Goal: Task Accomplishment & Management: Use online tool/utility

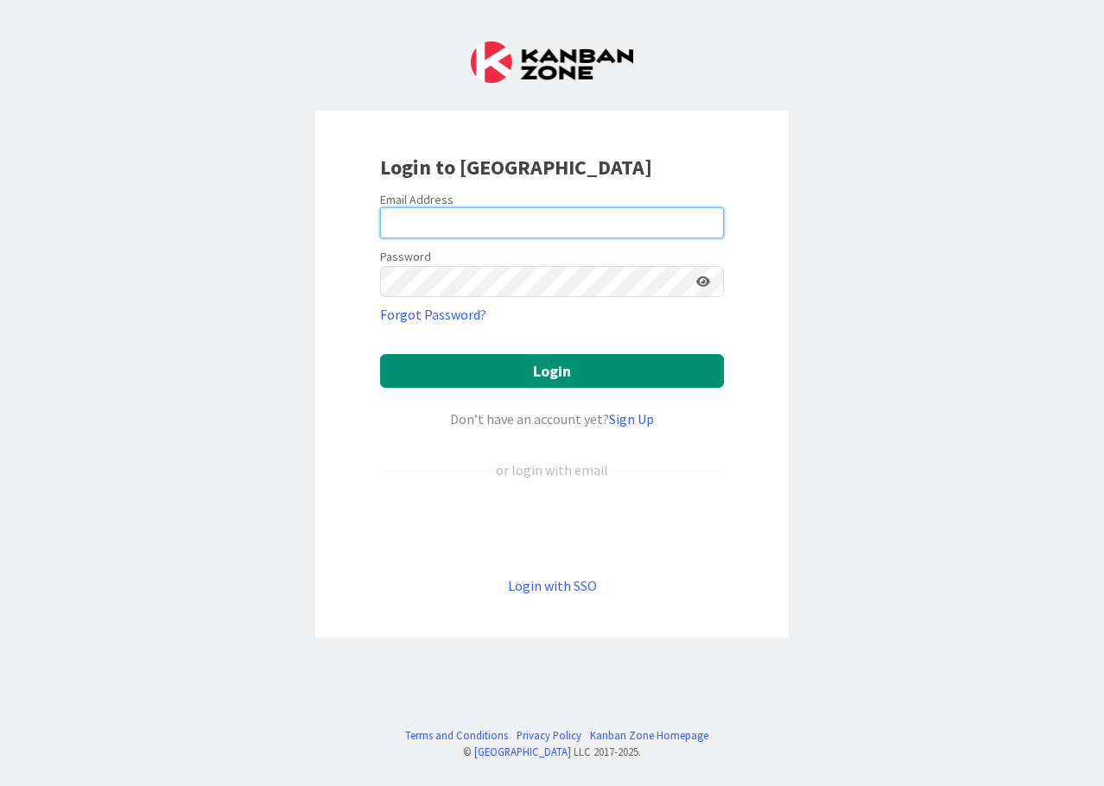
click at [458, 231] on input "email" at bounding box center [552, 222] width 344 height 31
type input "[PERSON_NAME][EMAIL_ADDRESS][PERSON_NAME][DOMAIN_NAME]"
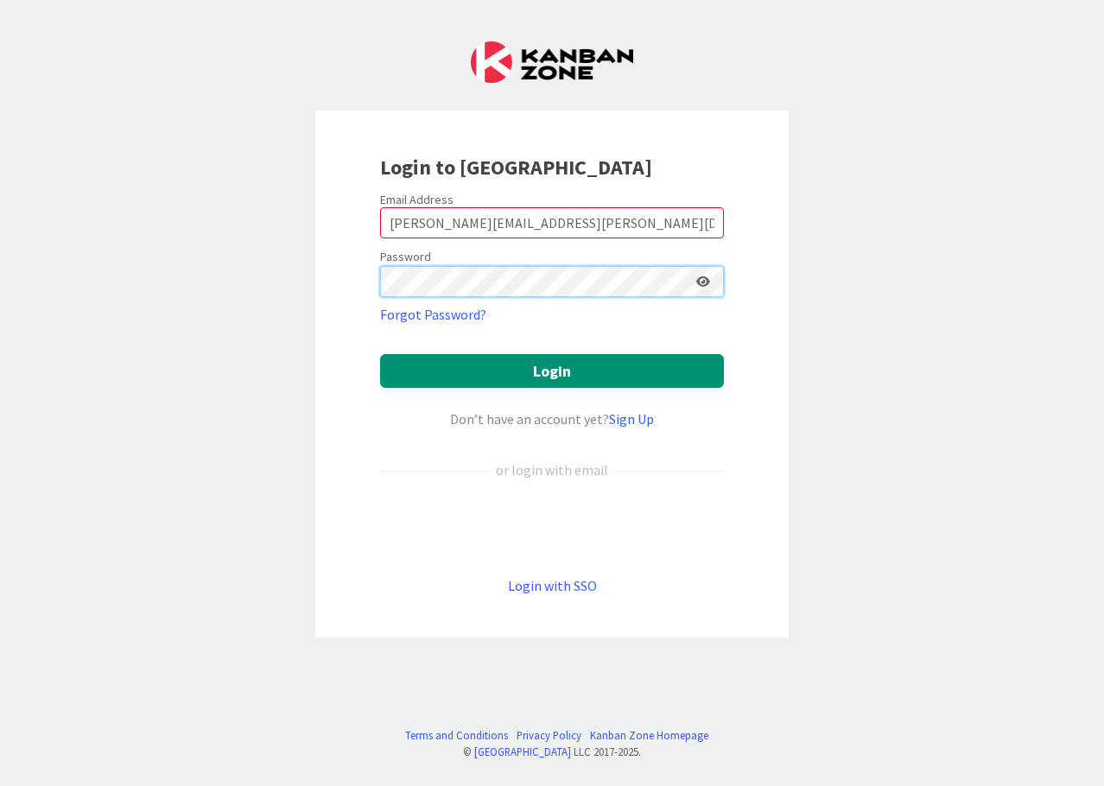
click at [380, 354] on button "Login" at bounding box center [552, 371] width 344 height 34
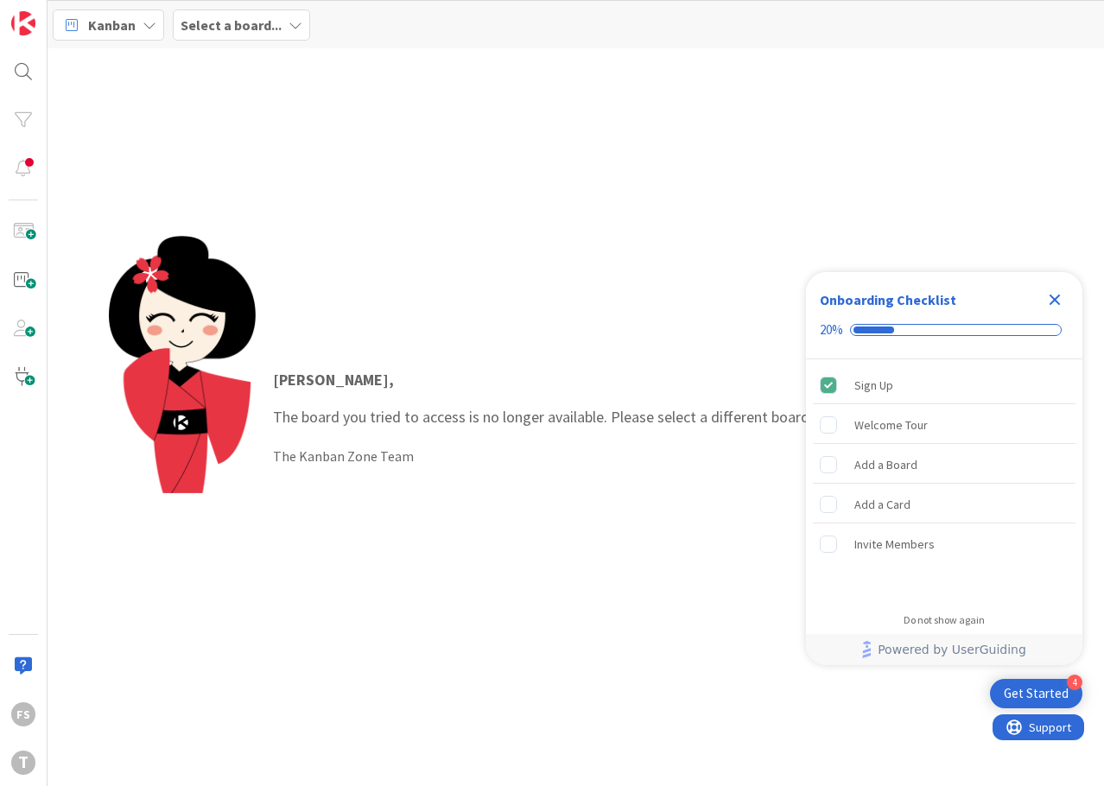
click at [1053, 295] on icon "Close Checklist" at bounding box center [1054, 299] width 21 height 21
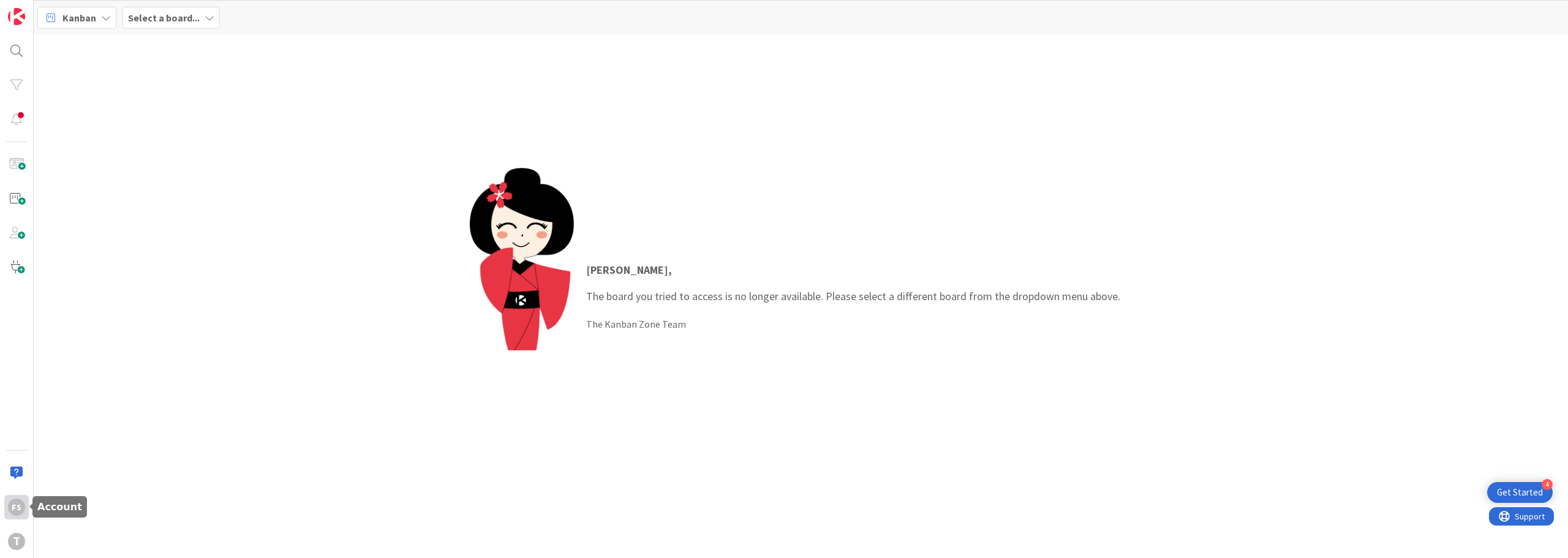
click at [15, 506] on div "FS" at bounding box center [16, 507] width 17 height 17
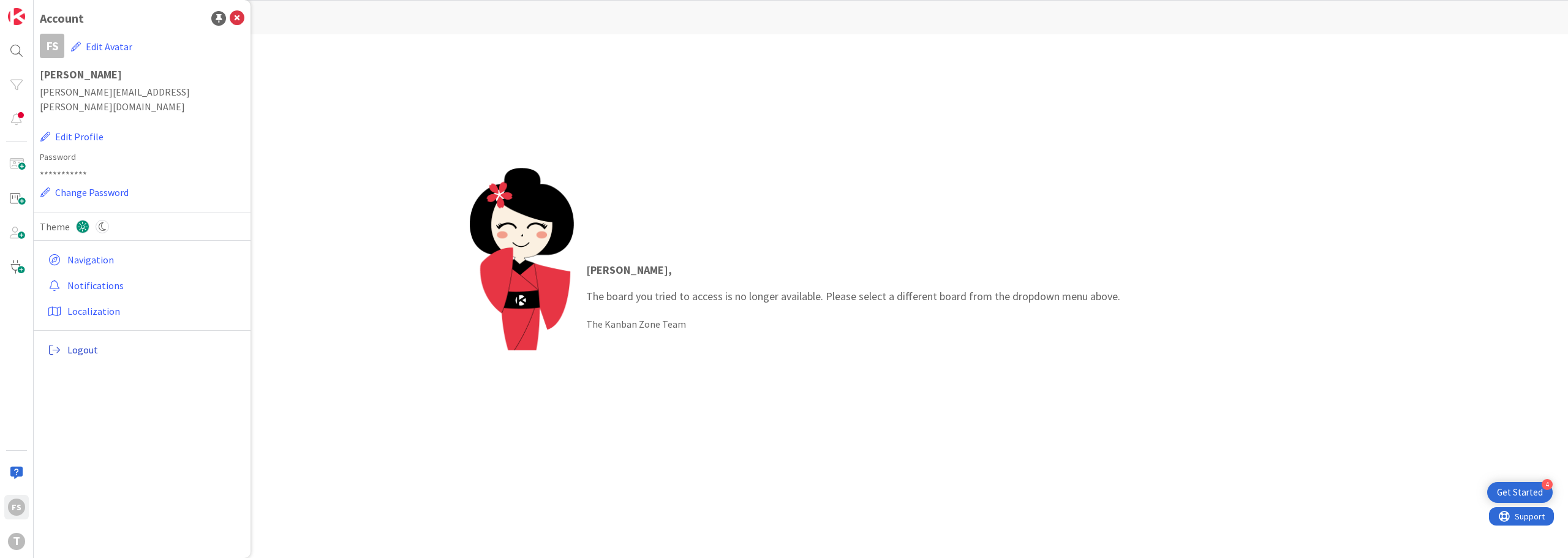
click at [106, 342] on span "Logout" at bounding box center [153, 350] width 172 height 15
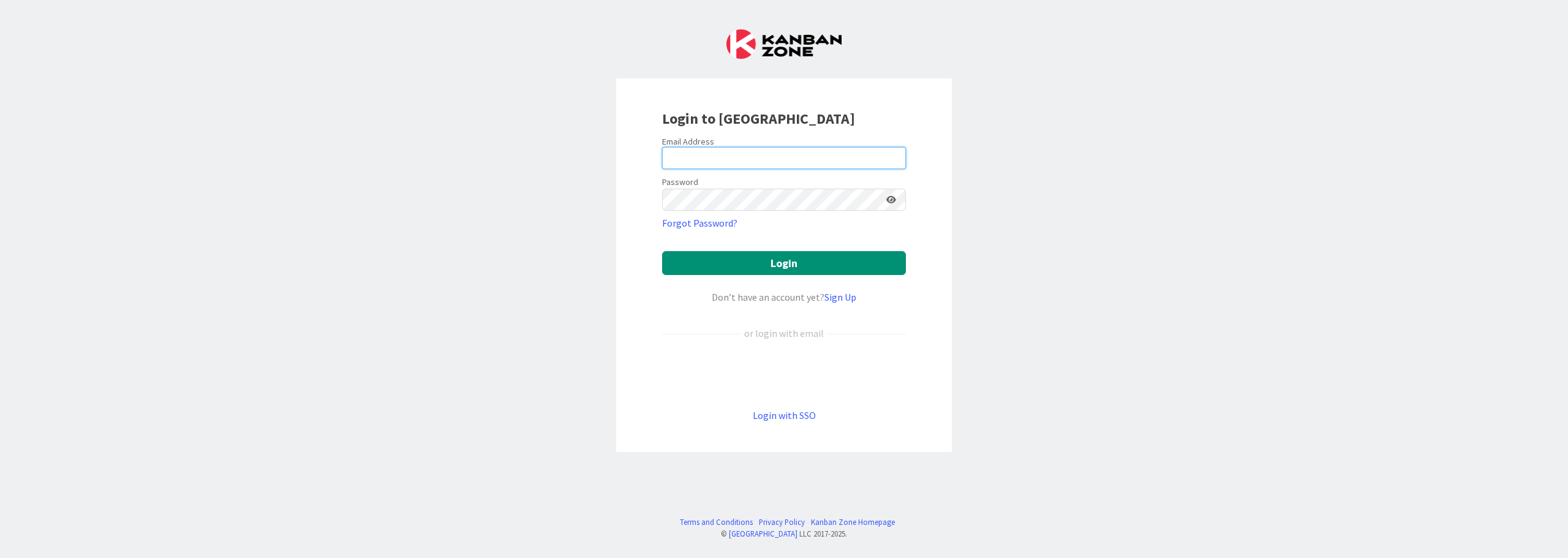
click at [698, 160] on input "email" at bounding box center [784, 157] width 244 height 22
type input "[PERSON_NAME][EMAIL_ADDRESS][PERSON_NAME][DOMAIN_NAME]"
click at [662, 251] on button "Login" at bounding box center [784, 263] width 244 height 24
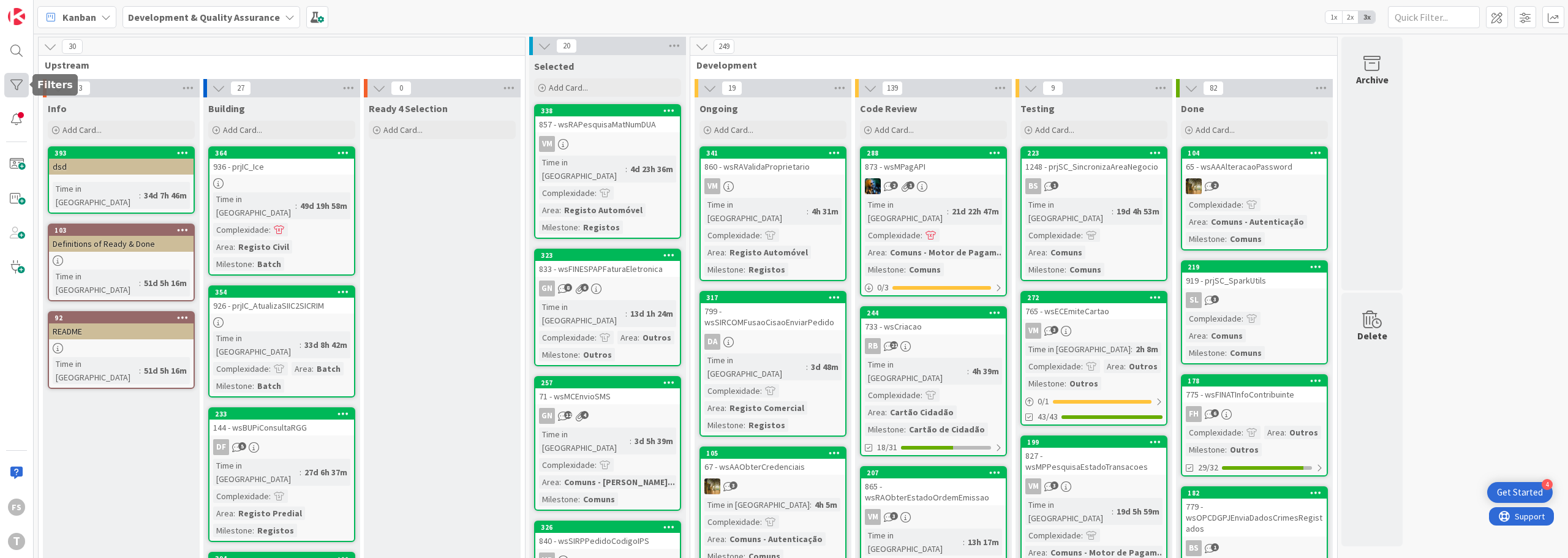
click at [20, 85] on div at bounding box center [16, 85] width 25 height 25
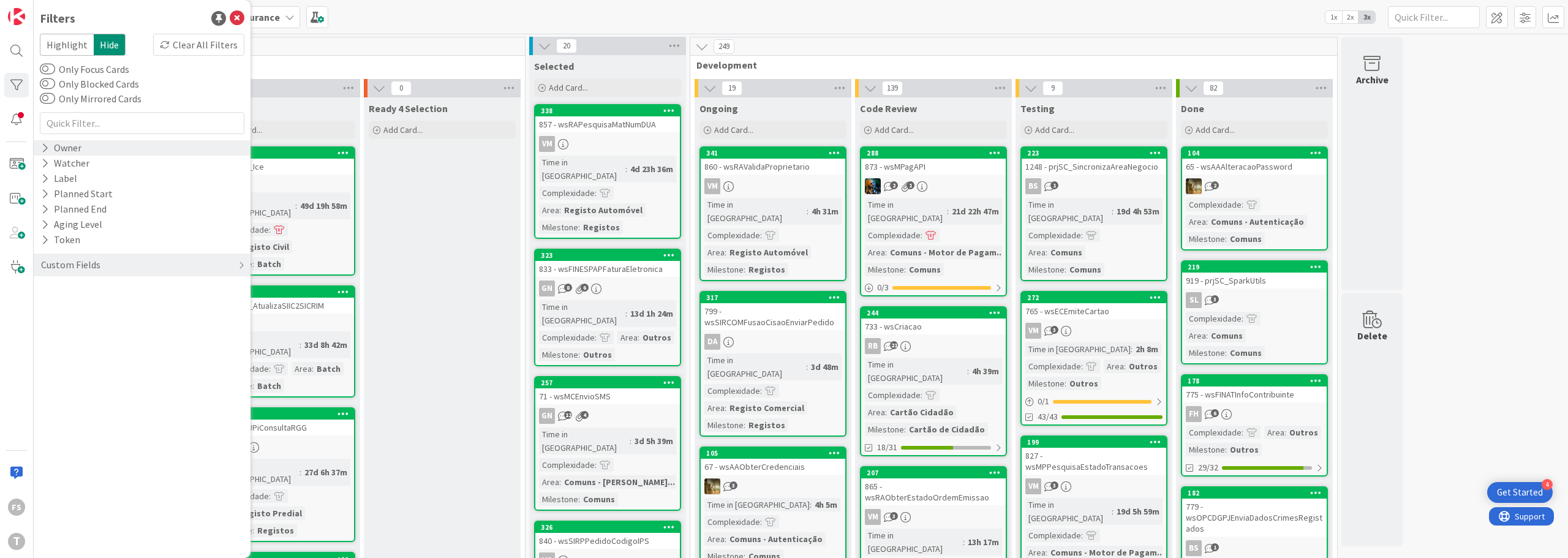
click at [46, 148] on icon at bounding box center [45, 147] width 8 height 11
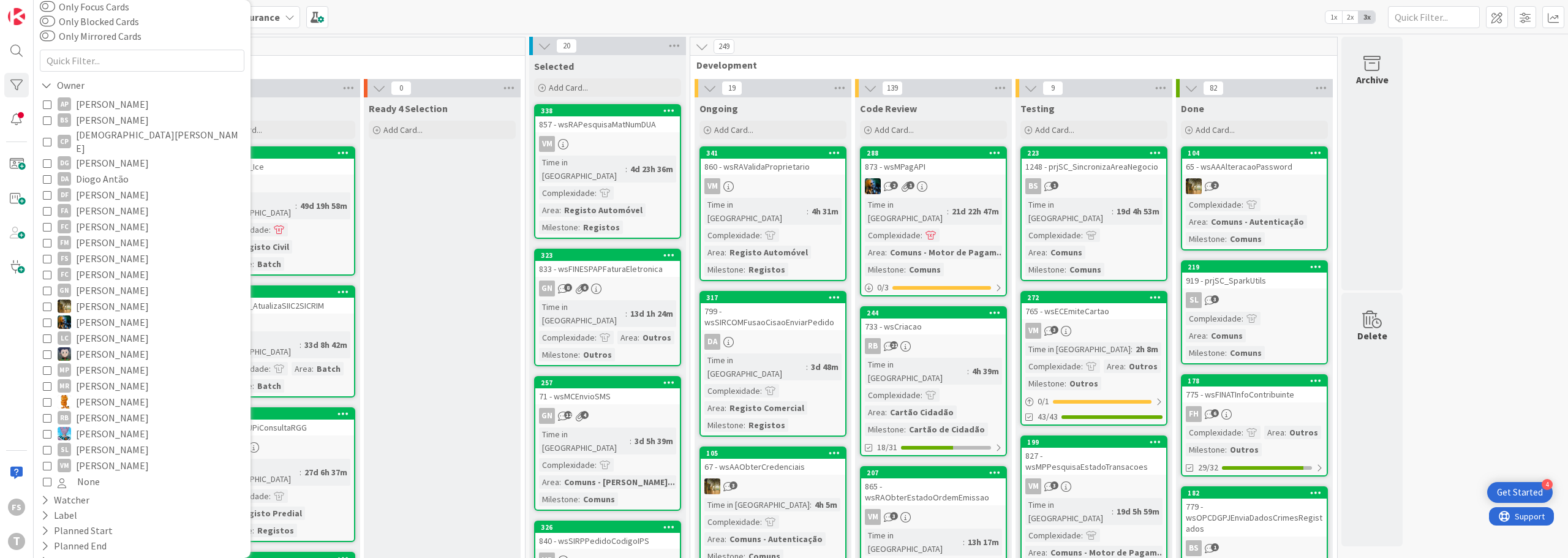
scroll to position [122, 0]
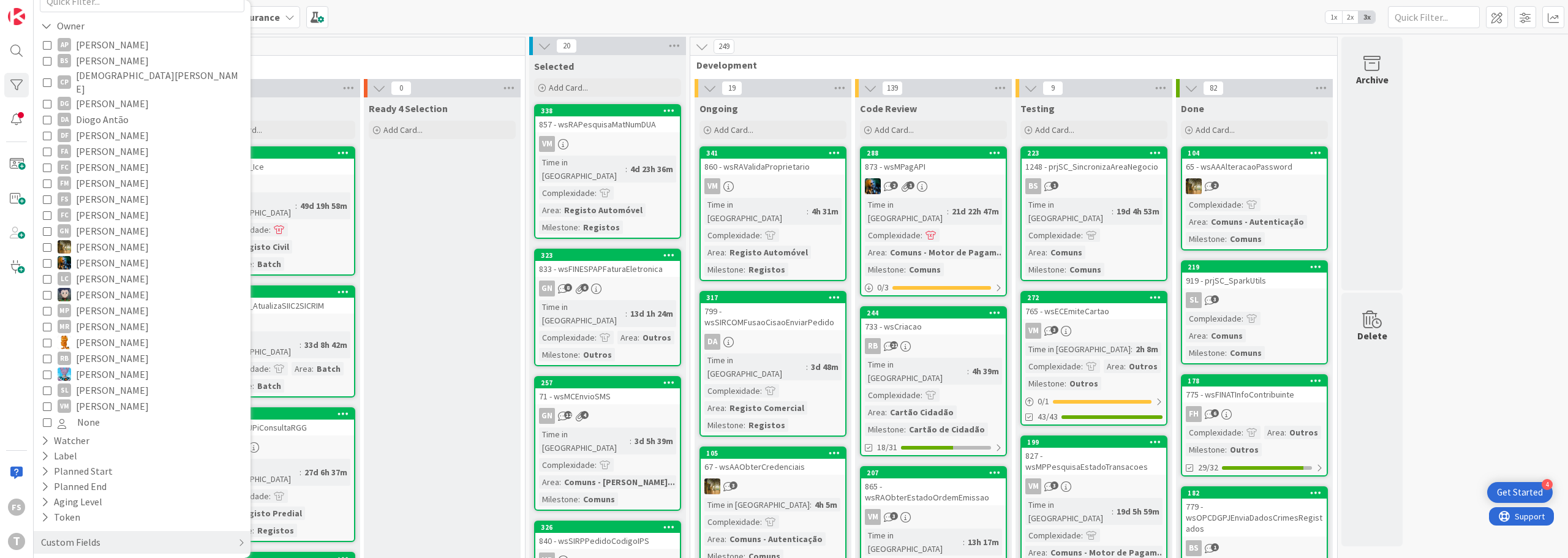
click at [47, 401] on icon at bounding box center [47, 406] width 9 height 9
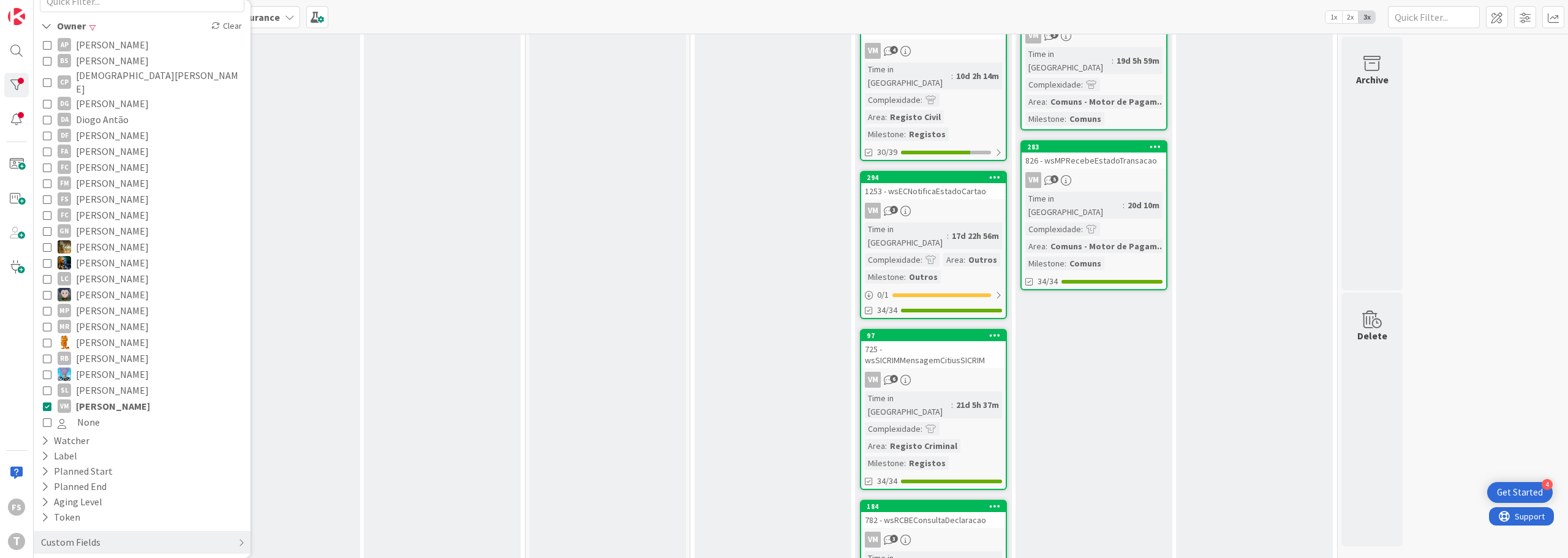
scroll to position [0, 0]
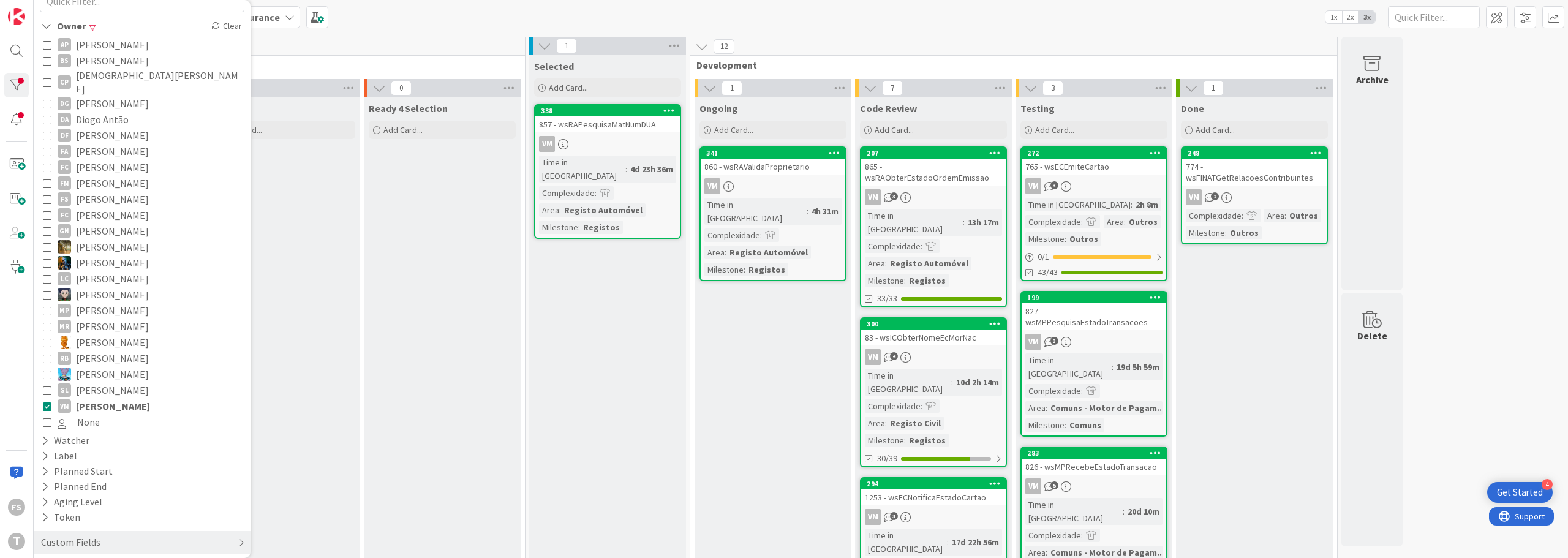
click at [782, 196] on span "3" at bounding box center [894, 196] width 8 height 8
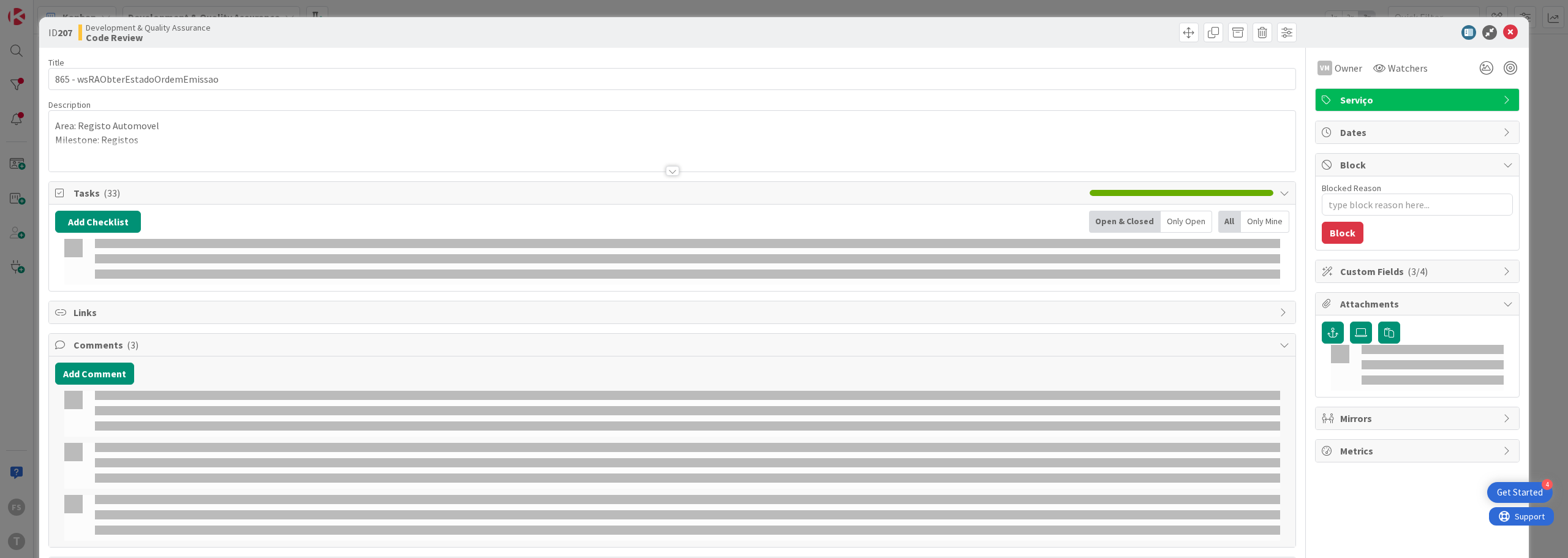
click at [782, 174] on div "Title 33 / 128 865 - wsRAObterEstadoOrdemEmissao Description Area: Registo Auto…" at bounding box center [672, 367] width 1247 height 638
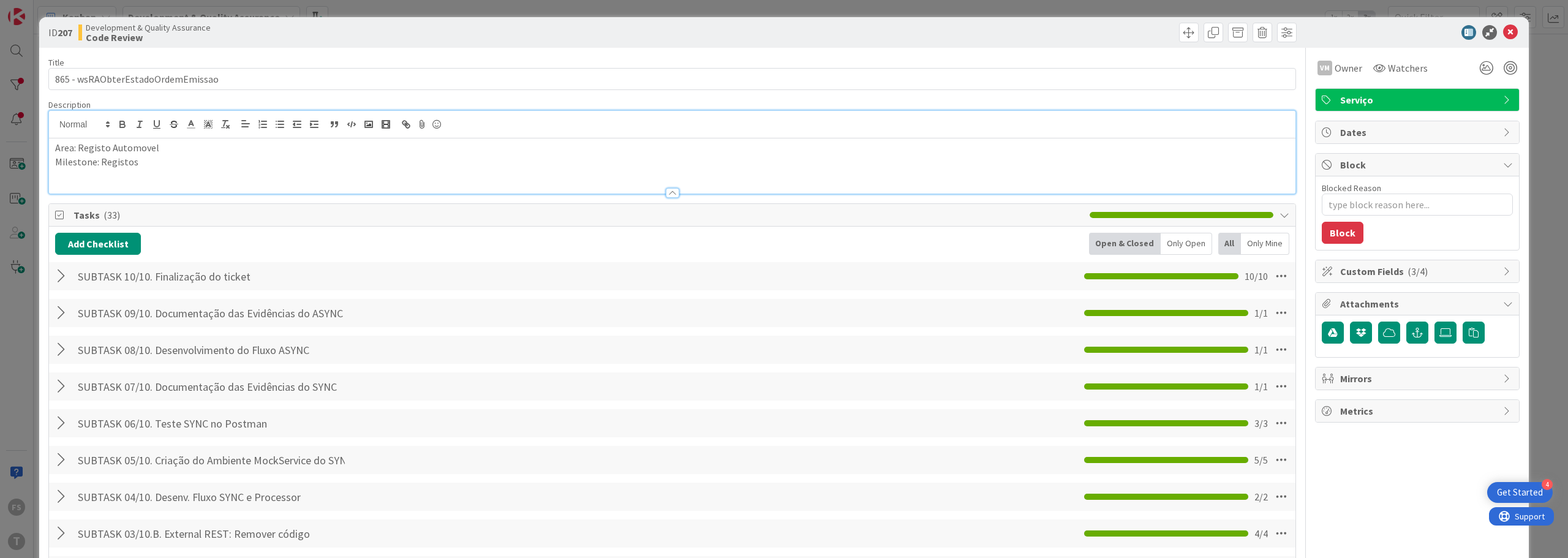
click at [345, 208] on span "Tasks ( 33 )" at bounding box center [579, 215] width 1010 height 15
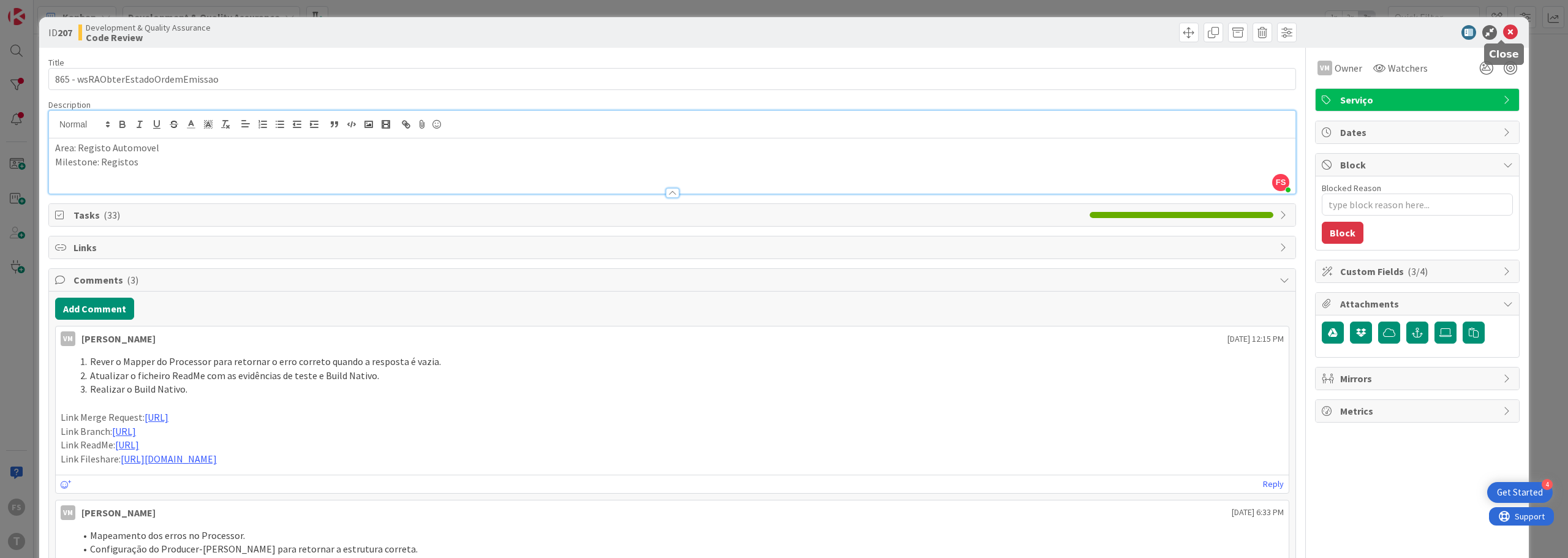
click at [782, 30] on icon at bounding box center [1510, 32] width 15 height 15
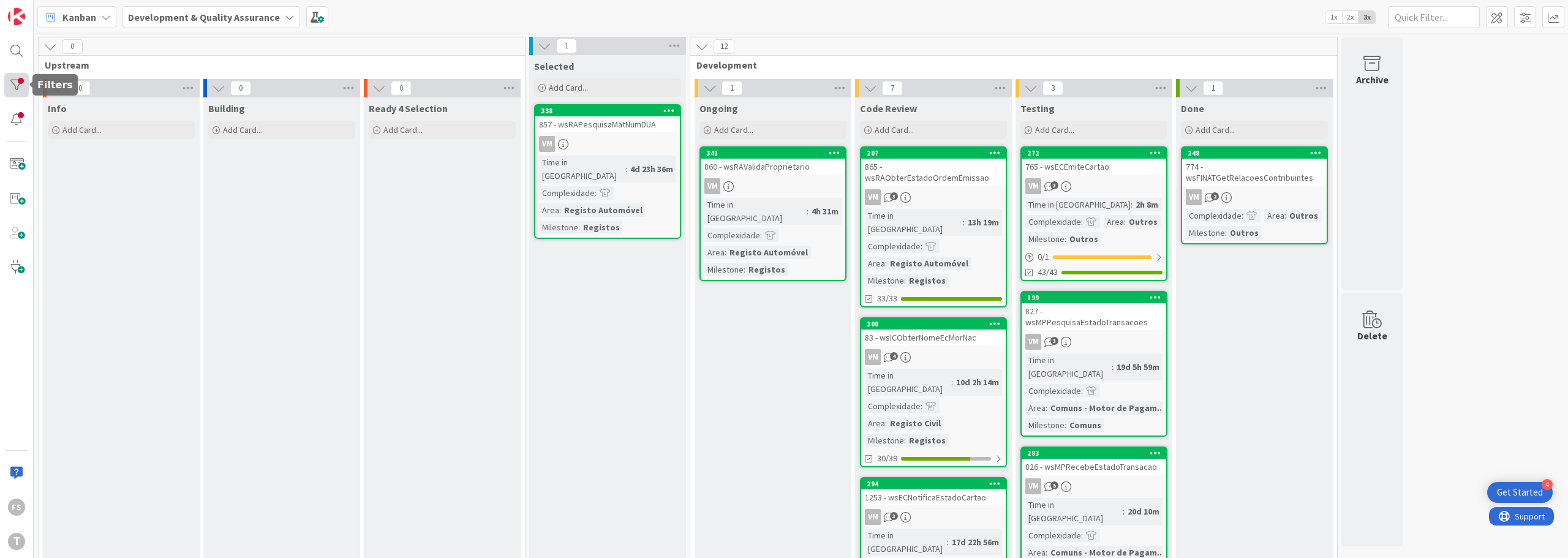
click at [11, 79] on div at bounding box center [16, 85] width 25 height 25
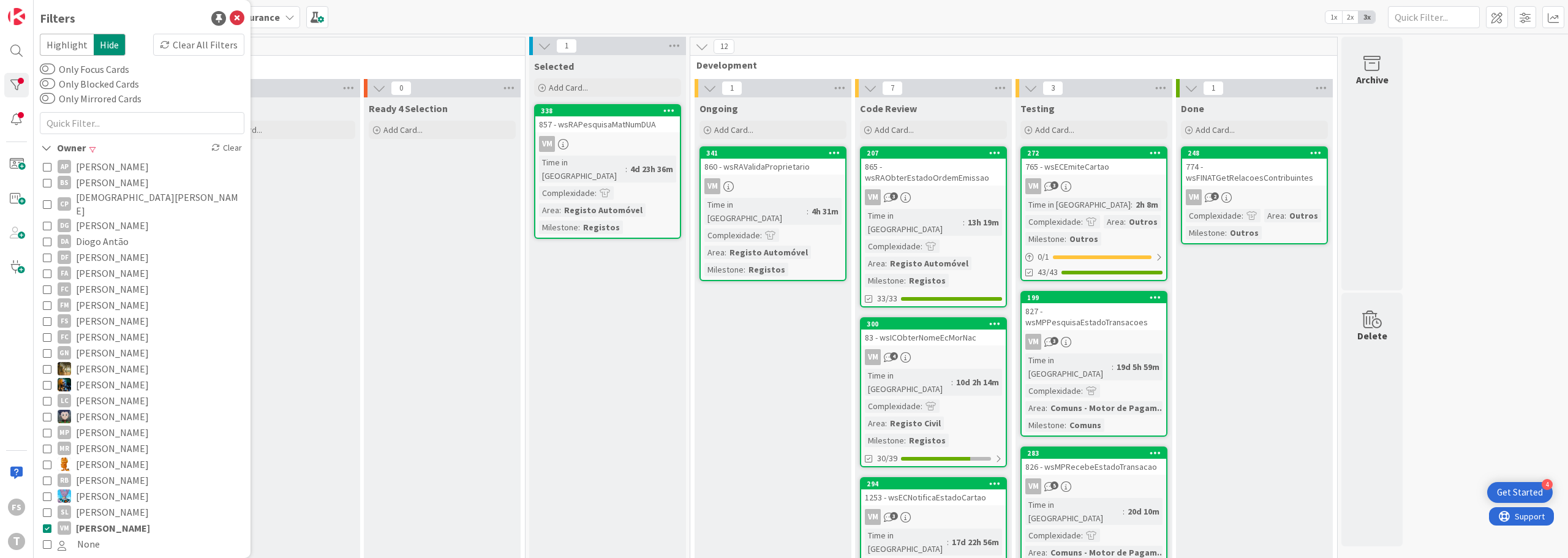
click at [47, 523] on icon at bounding box center [47, 528] width 9 height 9
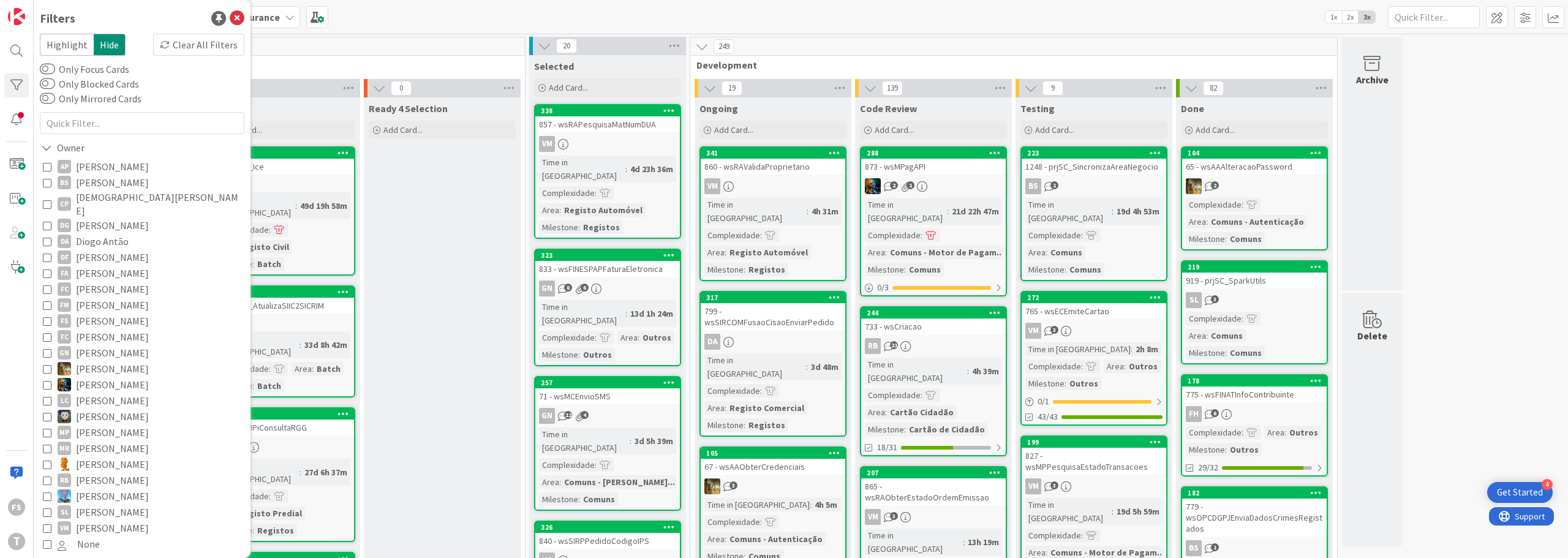
click at [47, 316] on icon at bounding box center [47, 320] width 9 height 9
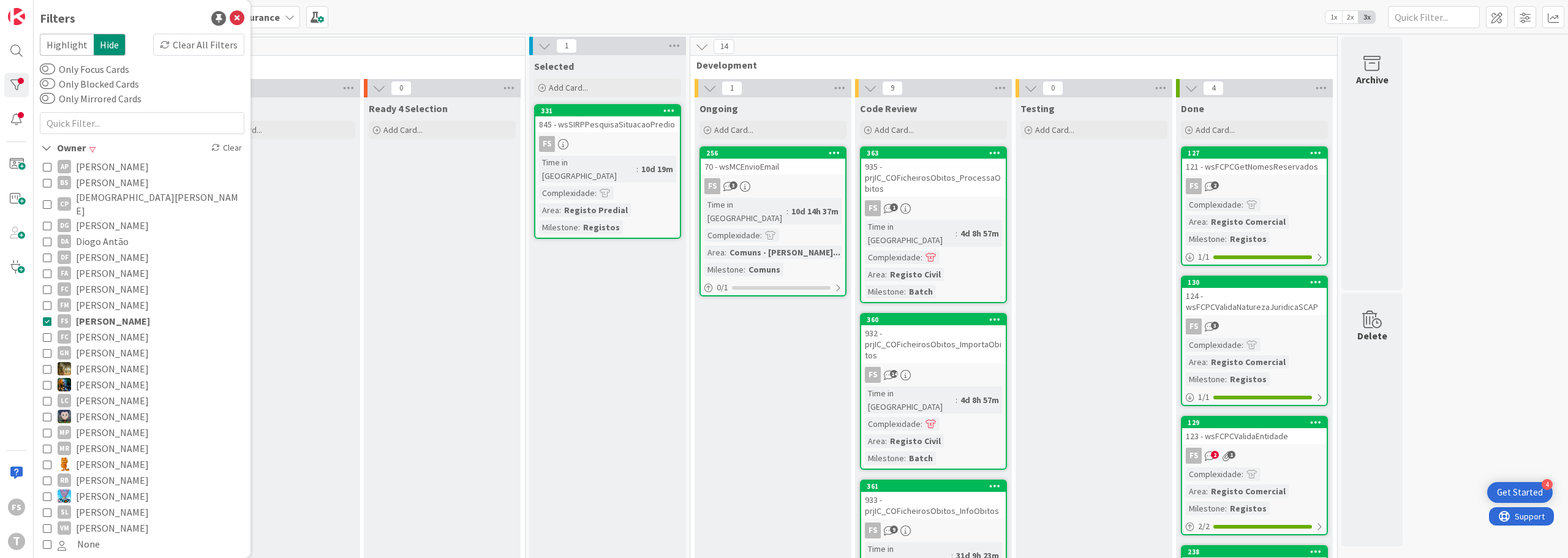
click at [725, 182] on icon "3" at bounding box center [728, 186] width 11 height 11
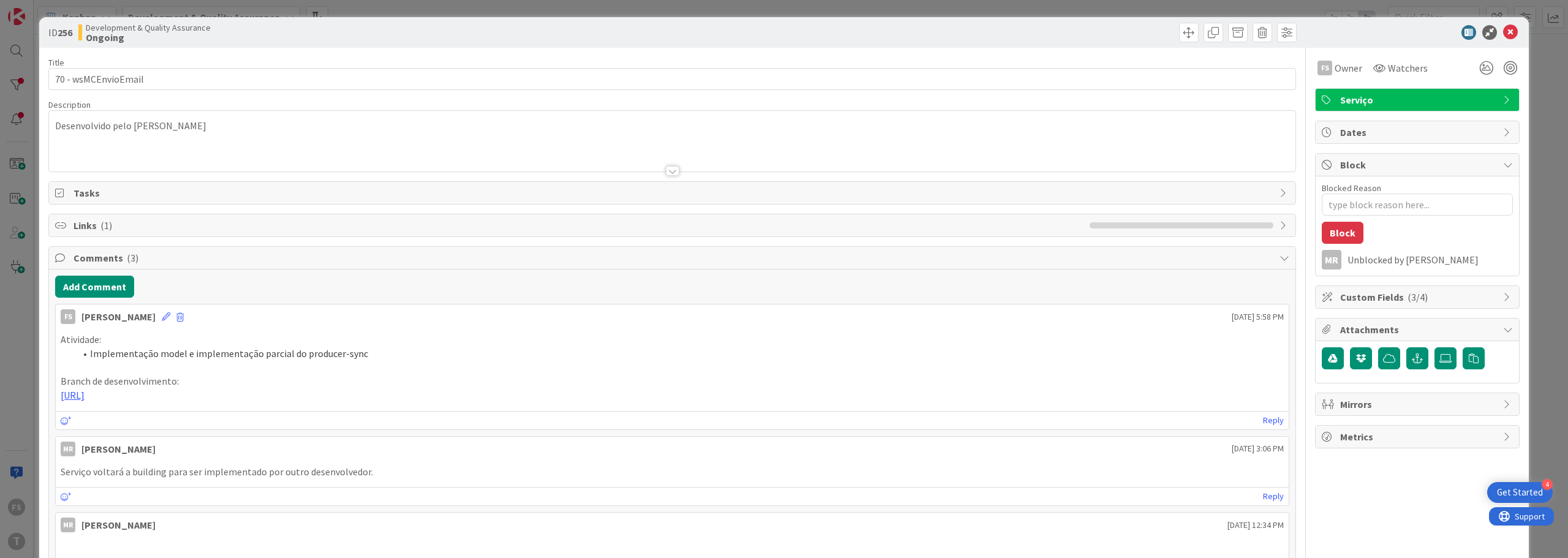
type textarea "x"
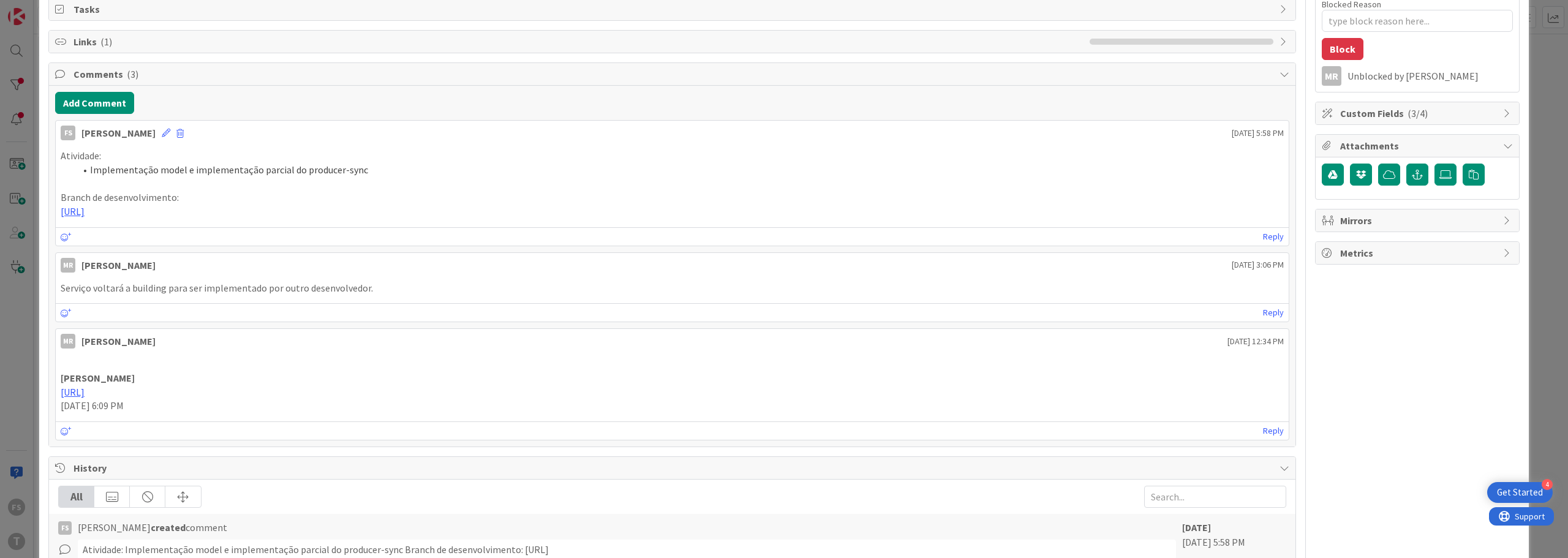
drag, startPoint x: 636, startPoint y: 210, endPoint x: 46, endPoint y: 155, distance: 592.6
click at [46, 155] on div "ID 256 Development & Quality Assurance Ongoing Title 19 / 128 70 - wsMCEnvioEma…" at bounding box center [784, 304] width 1489 height 942
copy div "Atividade: Implementação model e implementação parcial do producer-sync Branch …"
click at [233, 148] on div "Atividade: Implementação model e implementação parcial do producer-sync Branch …" at bounding box center [672, 184] width 1233 height 79
click at [109, 100] on button "Add Comment" at bounding box center [94, 103] width 79 height 22
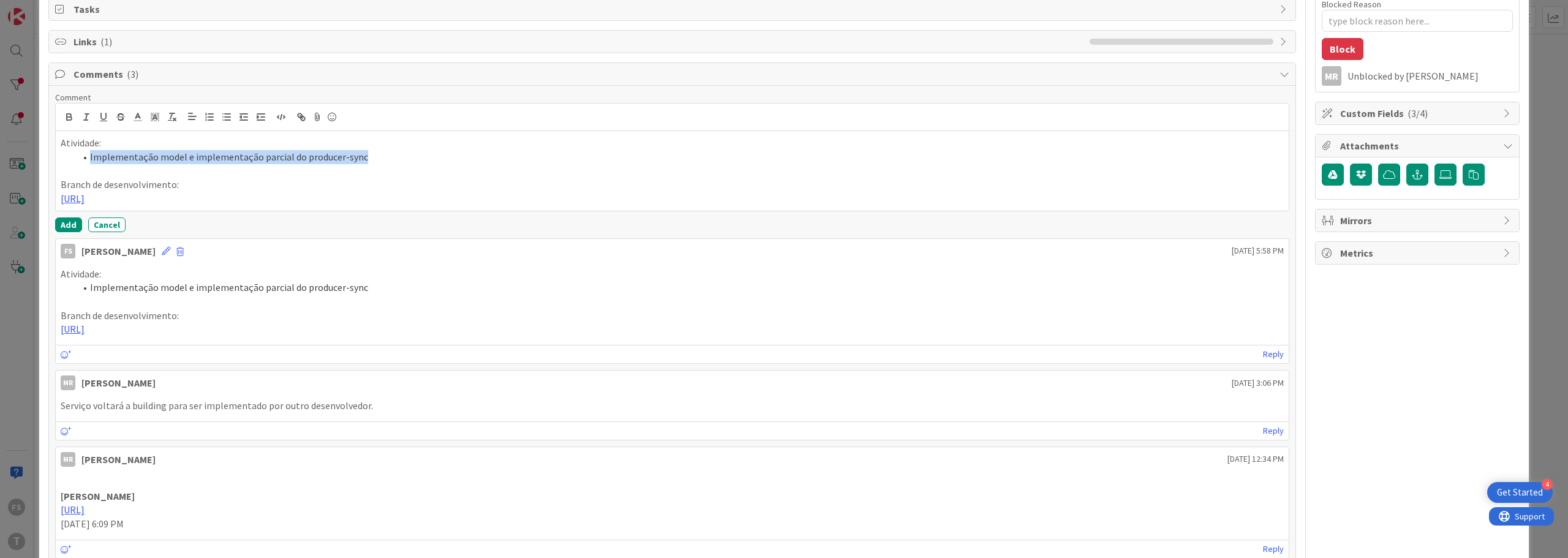
drag, startPoint x: 88, startPoint y: 160, endPoint x: 396, endPoint y: 163, distance: 308.0
click at [396, 163] on li "Implementação model e implementação parcial do producer-sync" at bounding box center [679, 157] width 1208 height 14
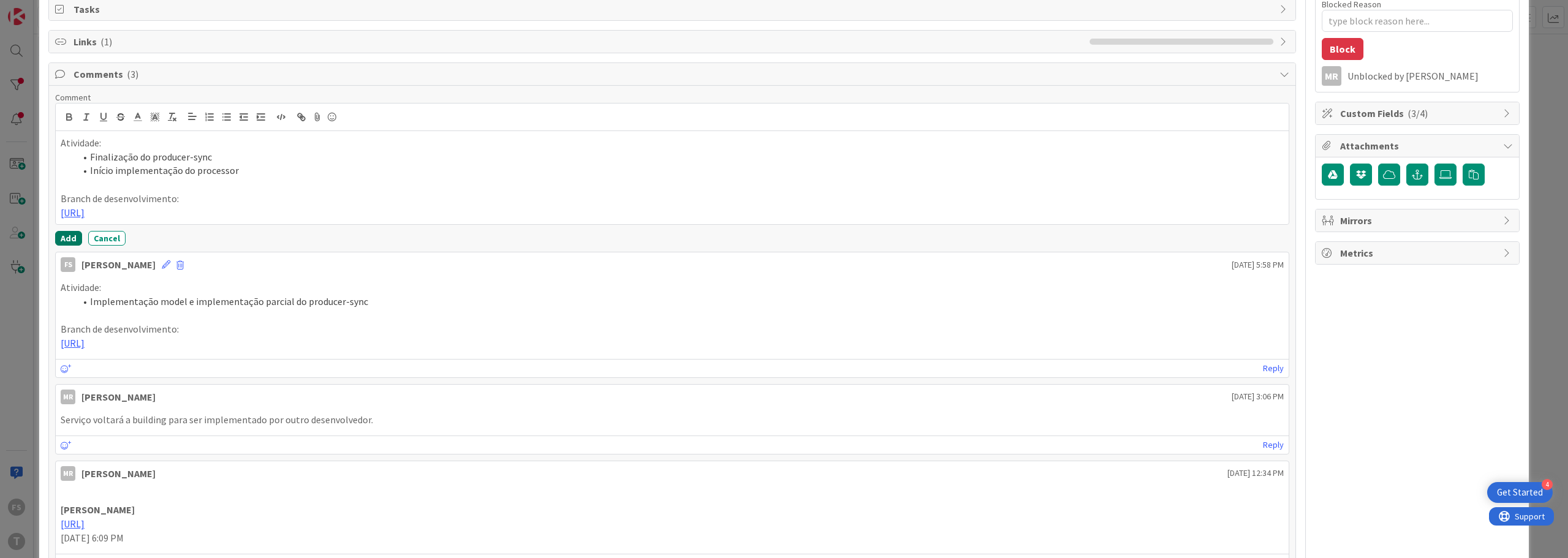
click at [72, 234] on button "Add" at bounding box center [69, 238] width 27 height 15
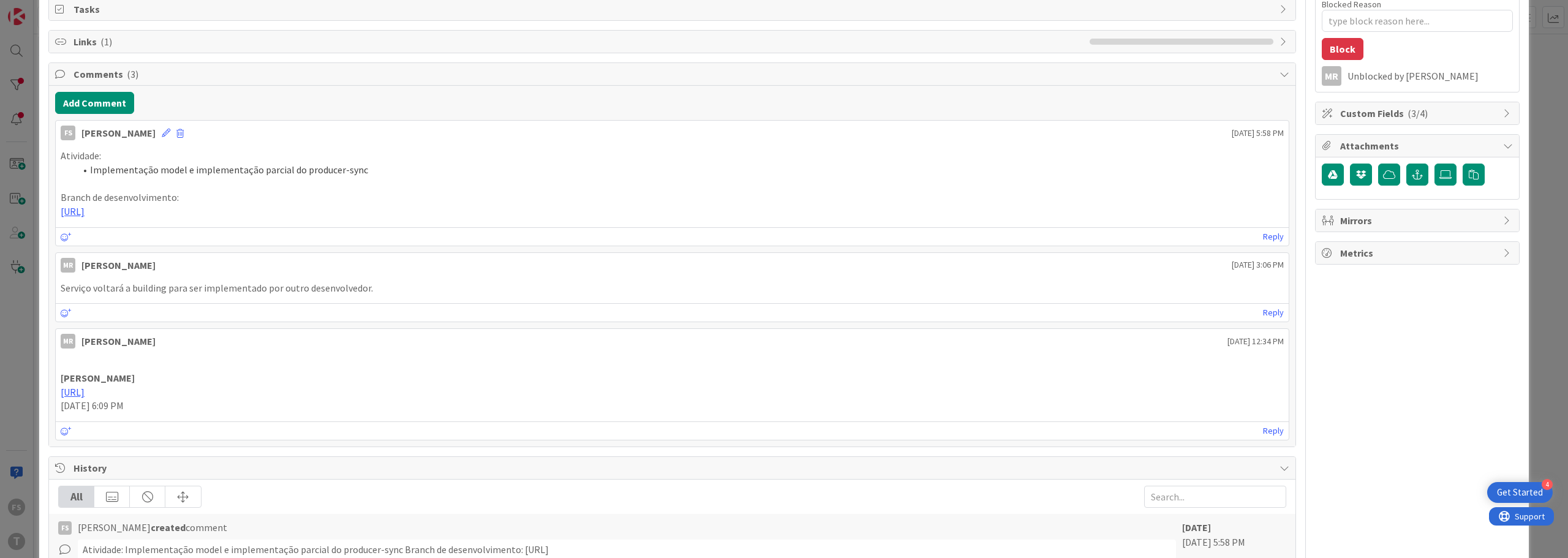
type textarea "x"
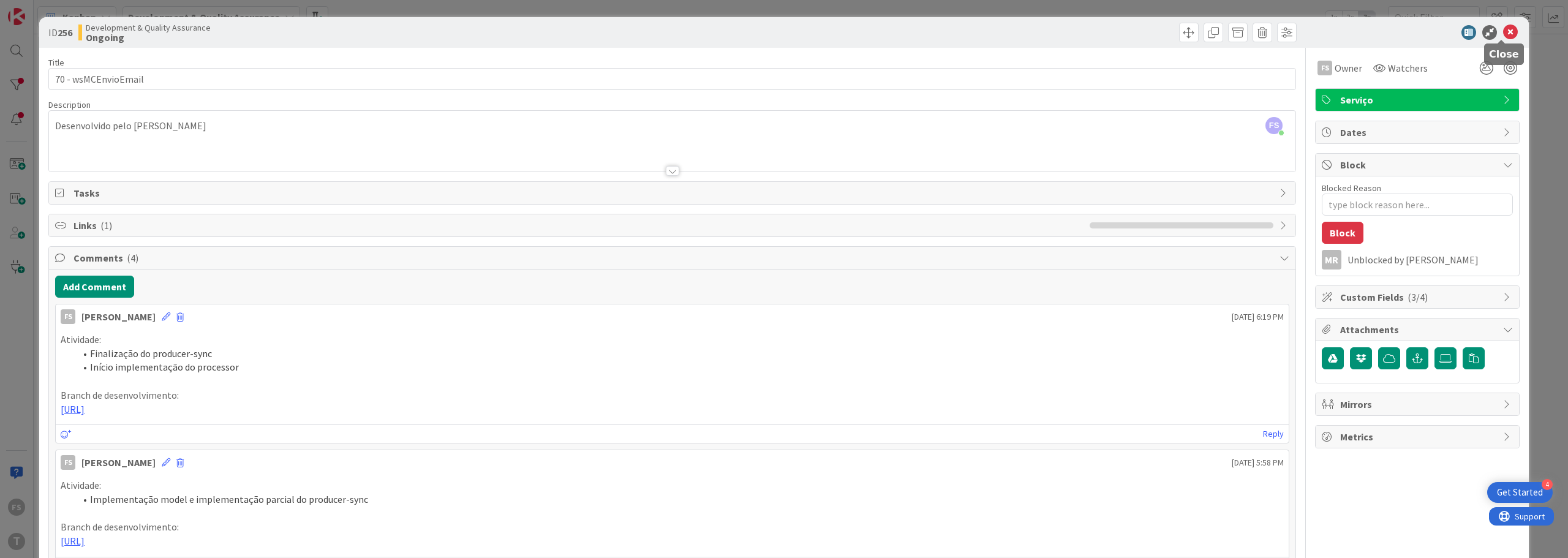
click at [782, 33] on icon at bounding box center [1510, 32] width 15 height 15
